Goal: Obtain resource: Obtain resource

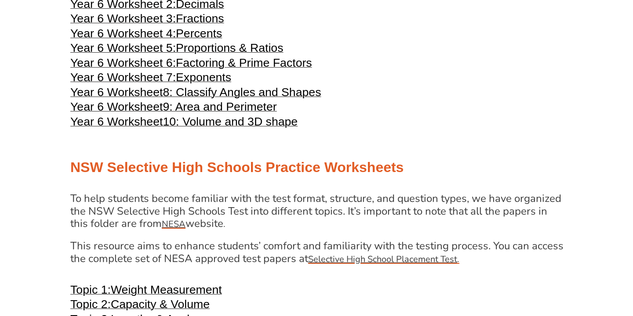
scroll to position [1484, 0]
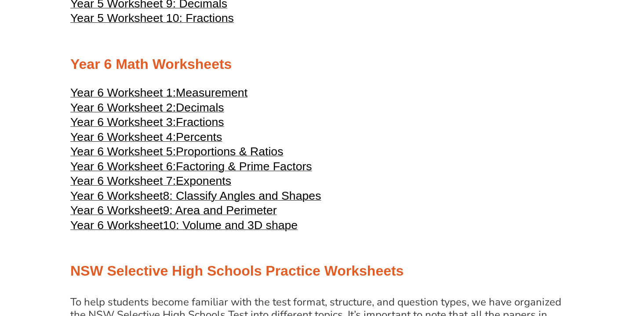
click at [210, 93] on span "Measurement" at bounding box center [212, 92] width 72 height 13
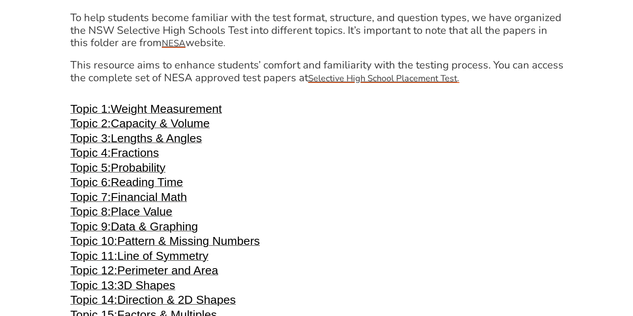
scroll to position [1689, 0]
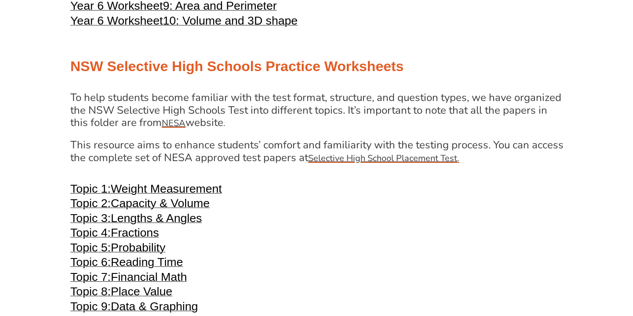
click at [209, 186] on span "Weight Measurement" at bounding box center [166, 188] width 111 height 13
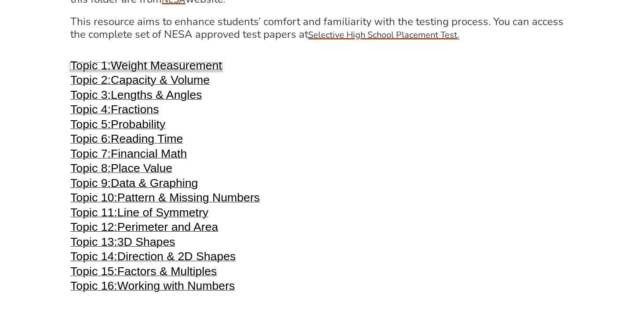
scroll to position [1810, 0]
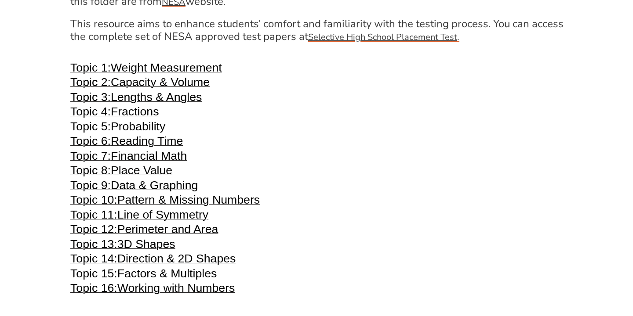
click at [187, 83] on span "Capacity & Volume" at bounding box center [160, 82] width 99 height 13
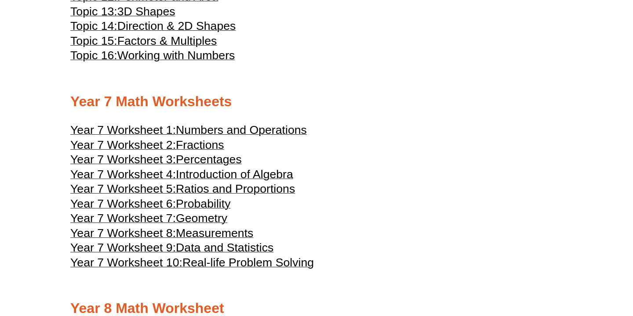
scroll to position [2058, 0]
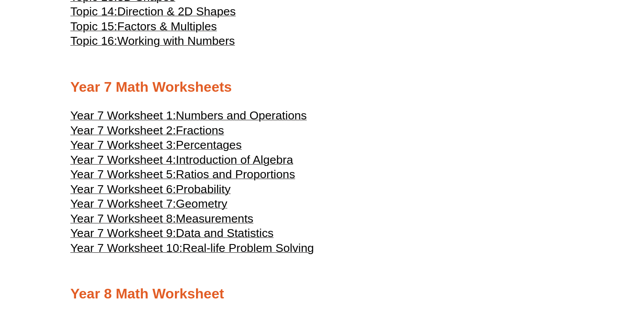
click at [247, 112] on span "Numbers and Operations" at bounding box center [241, 115] width 131 height 13
click at [204, 131] on span "Fractions" at bounding box center [200, 130] width 48 height 13
